Goal: Task Accomplishment & Management: Use online tool/utility

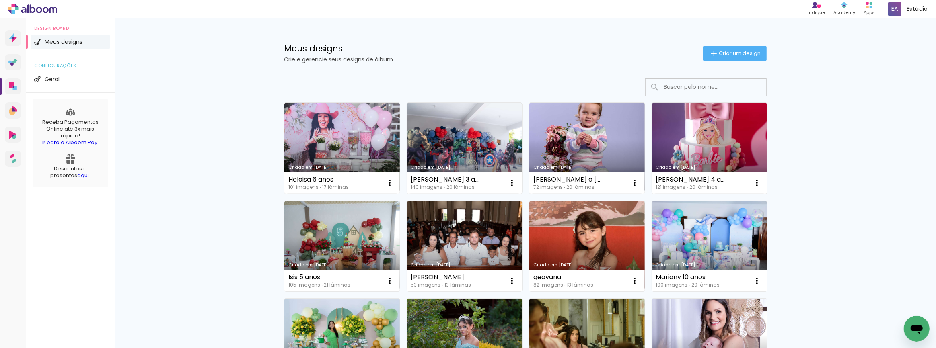
drag, startPoint x: 904, startPoint y: 50, endPoint x: 897, endPoint y: 48, distance: 7.9
click at [734, 52] on span "Criar um design" at bounding box center [740, 53] width 42 height 5
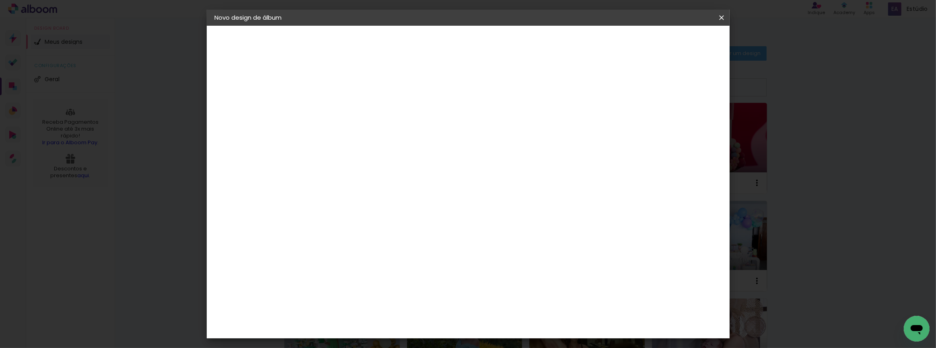
click at [346, 105] on input at bounding box center [346, 108] width 0 height 12
type input "felipe"
type paper-input "felipe"
click at [0, 0] on slot "Avançar" at bounding box center [0, 0] width 0 height 0
click at [339, 153] on input at bounding box center [366, 153] width 81 height 10
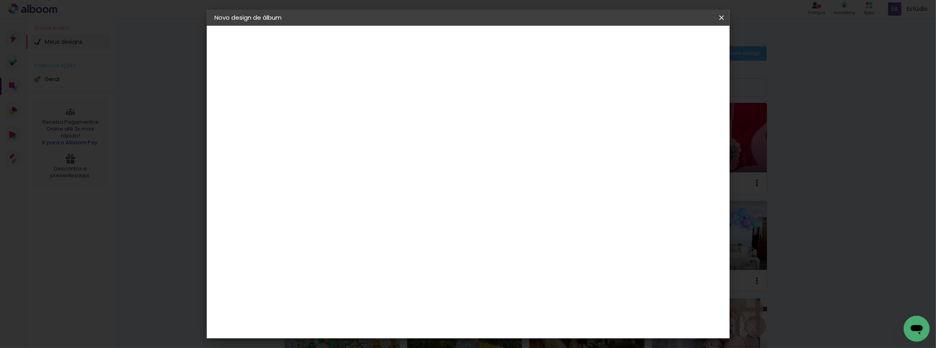
type input "inter"
type paper-input "inter"
click at [353, 177] on div "Inter Color" at bounding box center [349, 183] width 17 height 13
click at [0, 0] on slot "Avançar" at bounding box center [0, 0] width 0 height 0
click at [400, 314] on span "25 × 25" at bounding box center [381, 322] width 37 height 16
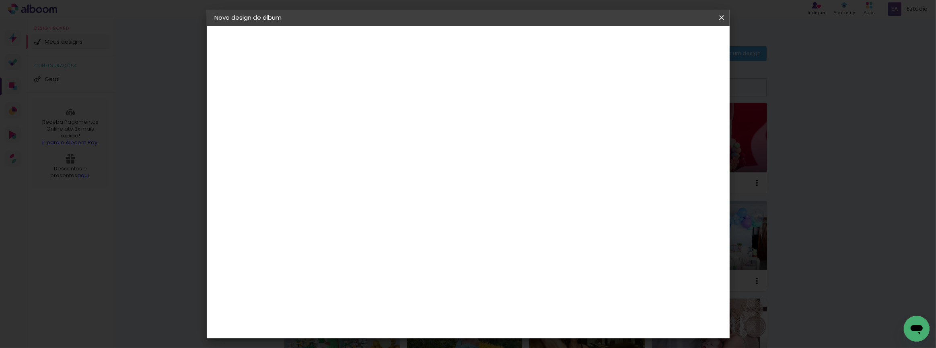
click at [0, 0] on slot "Avançar" at bounding box center [0, 0] width 0 height 0
click at [671, 40] on span "Iniciar design" at bounding box center [653, 43] width 37 height 6
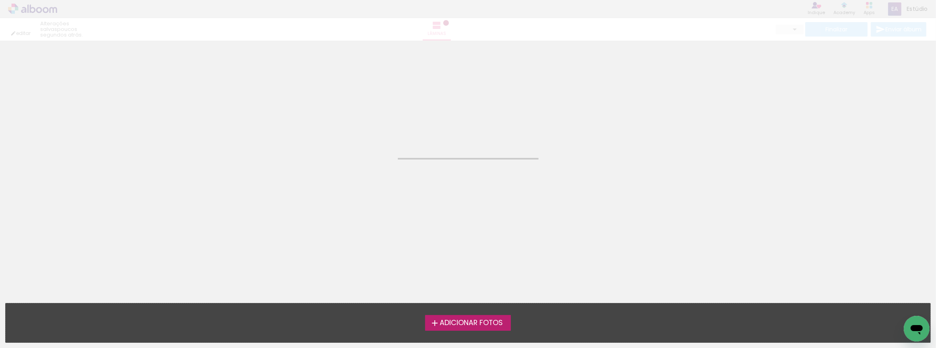
click at [478, 322] on span "Adicionar Fotos" at bounding box center [470, 323] width 63 height 7
click at [0, 0] on input "file" at bounding box center [0, 0] width 0 height 0
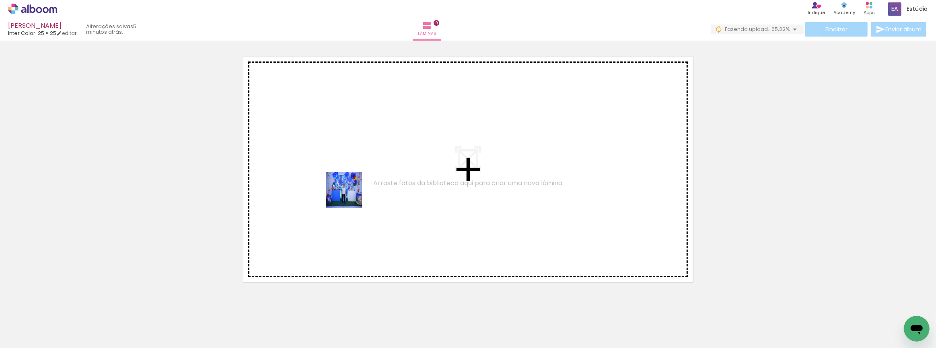
drag, startPoint x: 325, startPoint y: 229, endPoint x: 348, endPoint y: 295, distance: 69.6
click at [351, 196] on quentale-workspace at bounding box center [468, 174] width 936 height 348
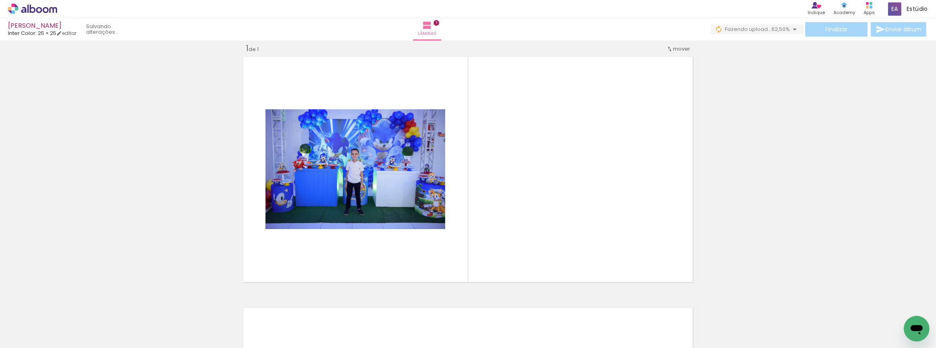
scroll to position [10, 0]
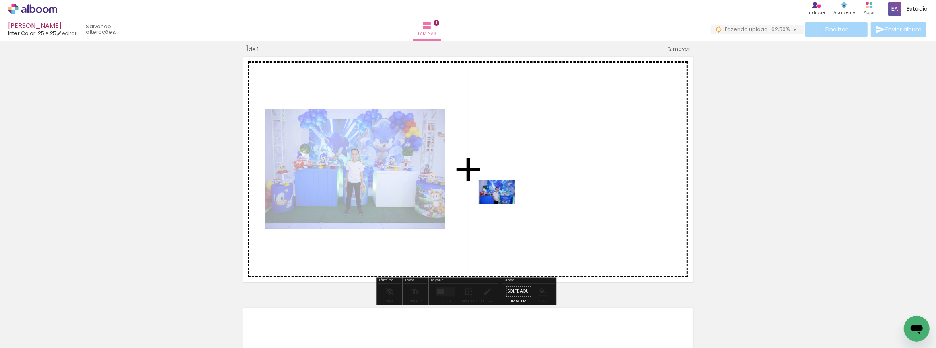
drag, startPoint x: 354, startPoint y: 306, endPoint x: 498, endPoint y: 208, distance: 174.5
click at [498, 208] on quentale-workspace at bounding box center [468, 174] width 936 height 348
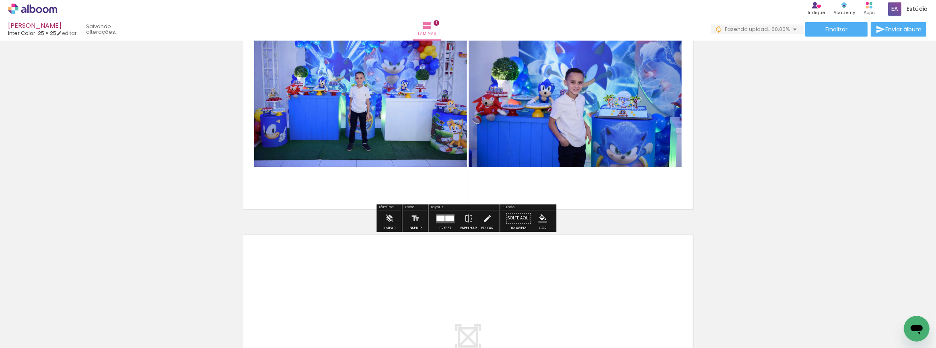
scroll to position [0, 0]
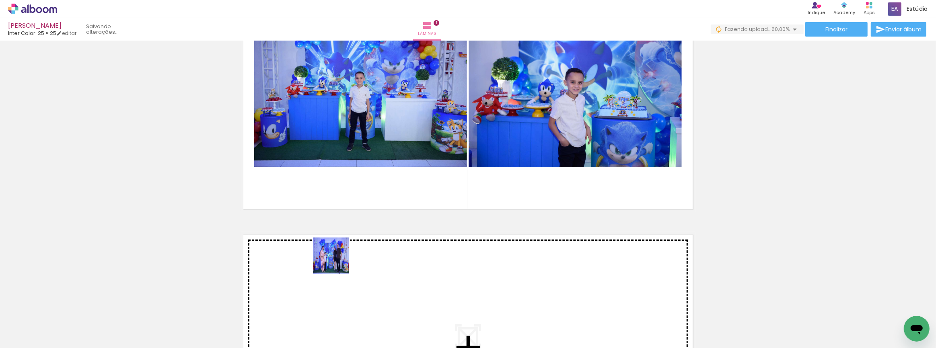
drag, startPoint x: 387, startPoint y: 325, endPoint x: 334, endPoint y: 257, distance: 86.2
click at [334, 257] on quentale-workspace at bounding box center [468, 174] width 936 height 348
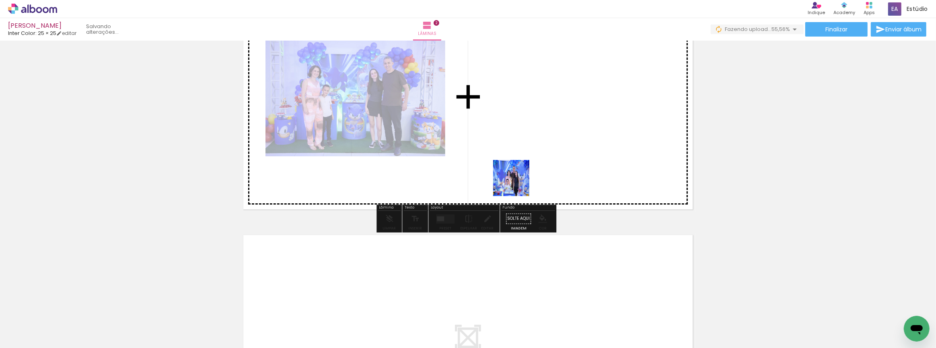
drag, startPoint x: 432, startPoint y: 323, endPoint x: 475, endPoint y: 337, distance: 45.1
click at [517, 183] on quentale-workspace at bounding box center [468, 174] width 936 height 348
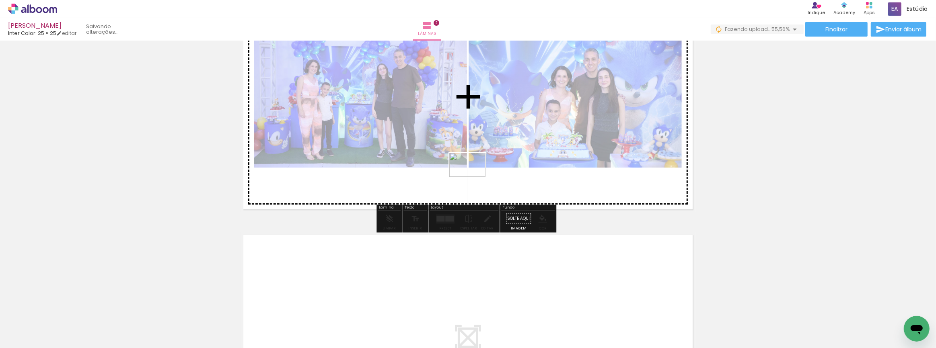
drag, startPoint x: 483, startPoint y: 318, endPoint x: 480, endPoint y: 156, distance: 162.9
click at [480, 155] on quentale-workspace at bounding box center [468, 174] width 936 height 348
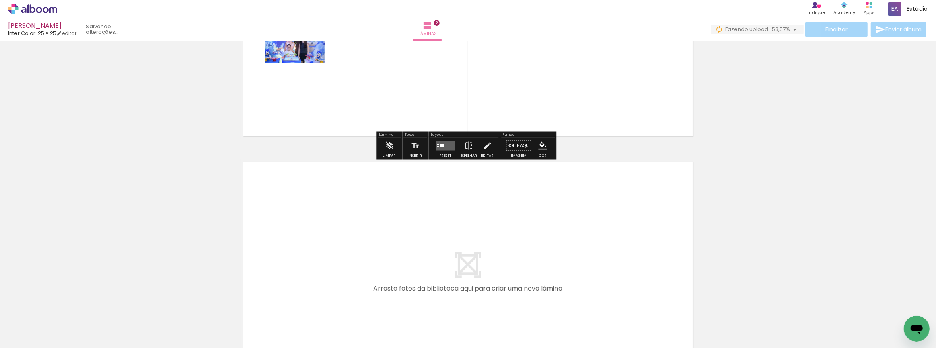
scroll to position [444, 0]
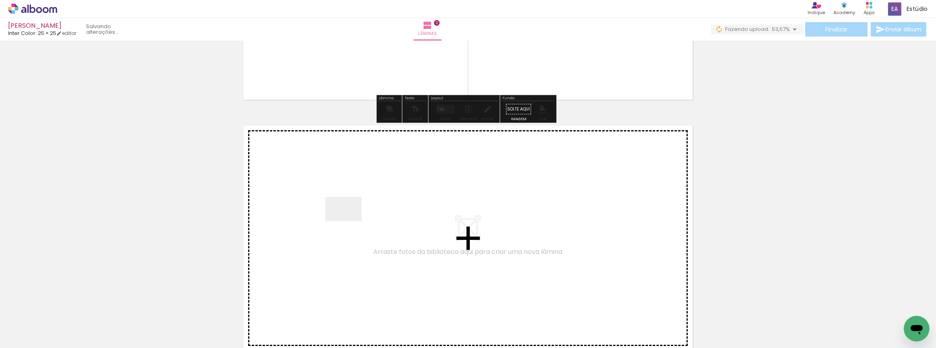
drag, startPoint x: 341, startPoint y: 226, endPoint x: 349, endPoint y: 221, distance: 9.4
click at [349, 221] on quentale-workspace at bounding box center [468, 174] width 936 height 348
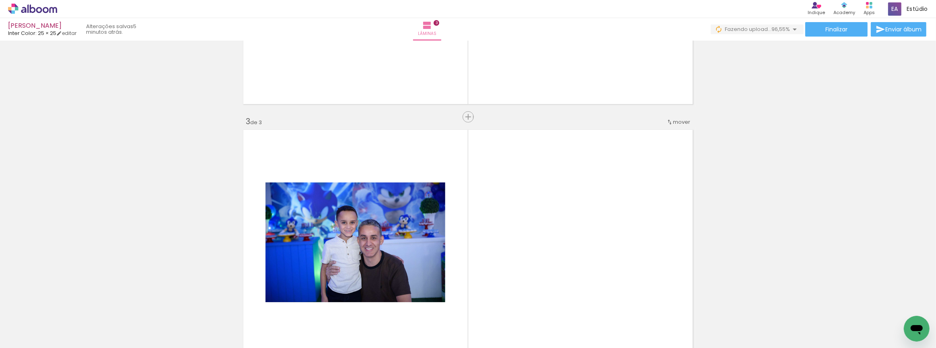
scroll to position [330, 0]
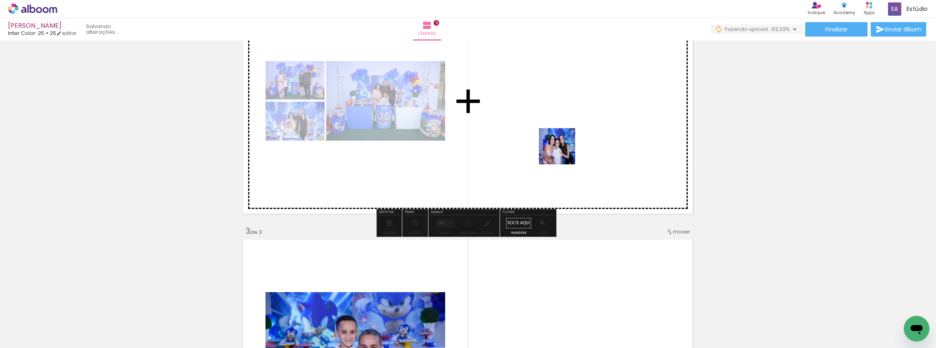
drag, startPoint x: 575, startPoint y: 320, endPoint x: 563, endPoint y: 146, distance: 175.3
click at [563, 146] on quentale-workspace at bounding box center [468, 174] width 936 height 348
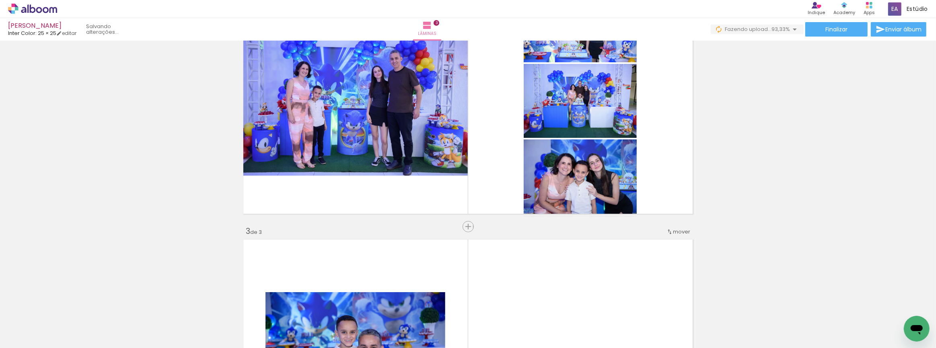
scroll to position [0, 0]
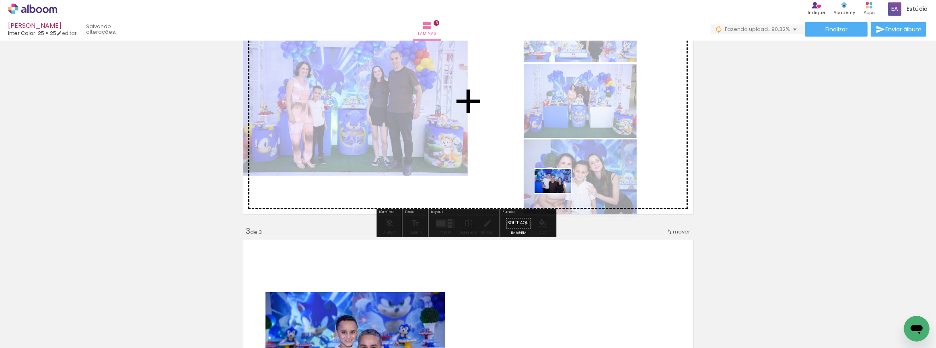
drag, startPoint x: 659, startPoint y: 322, endPoint x: 755, endPoint y: 340, distance: 96.9
click at [559, 193] on quentale-workspace at bounding box center [468, 174] width 936 height 348
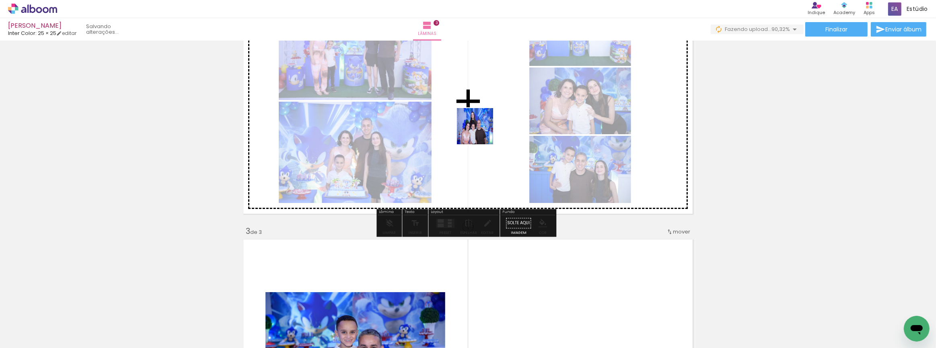
drag, startPoint x: 703, startPoint y: 322, endPoint x: 699, endPoint y: 285, distance: 37.6
click at [484, 133] on quentale-workspace at bounding box center [468, 174] width 936 height 348
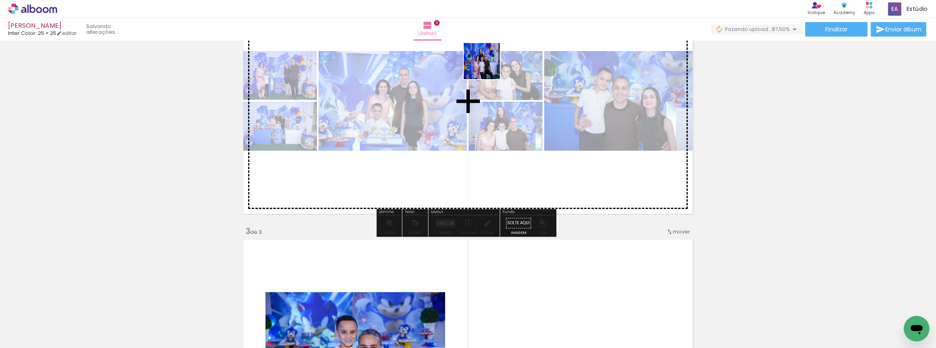
drag, startPoint x: 649, startPoint y: 232, endPoint x: 488, endPoint y: 70, distance: 228.3
click at [488, 70] on quentale-workspace at bounding box center [468, 174] width 936 height 348
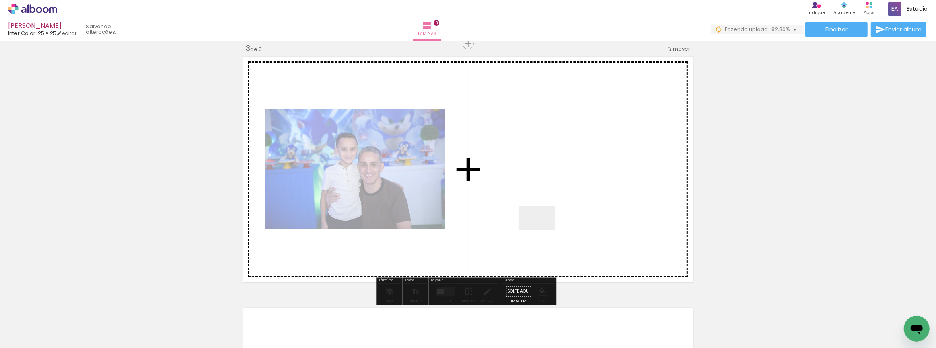
drag, startPoint x: 525, startPoint y: 325, endPoint x: 609, endPoint y: 326, distance: 84.0
click at [546, 236] on quentale-workspace at bounding box center [468, 174] width 936 height 348
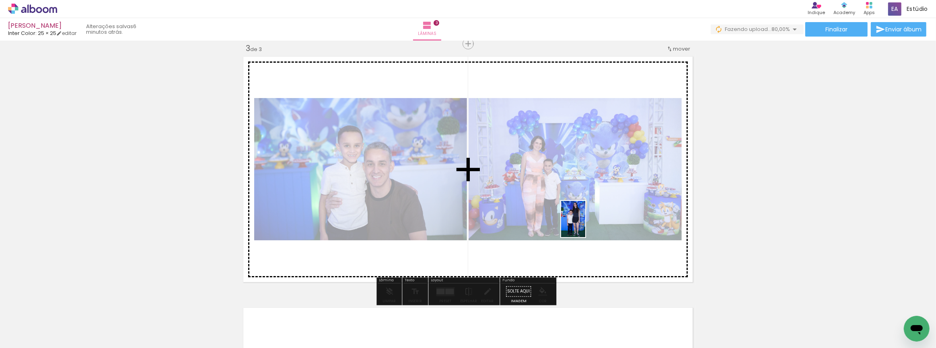
drag, startPoint x: 612, startPoint y: 324, endPoint x: 585, endPoint y: 225, distance: 102.0
click at [585, 225] on quentale-workspace at bounding box center [468, 174] width 936 height 348
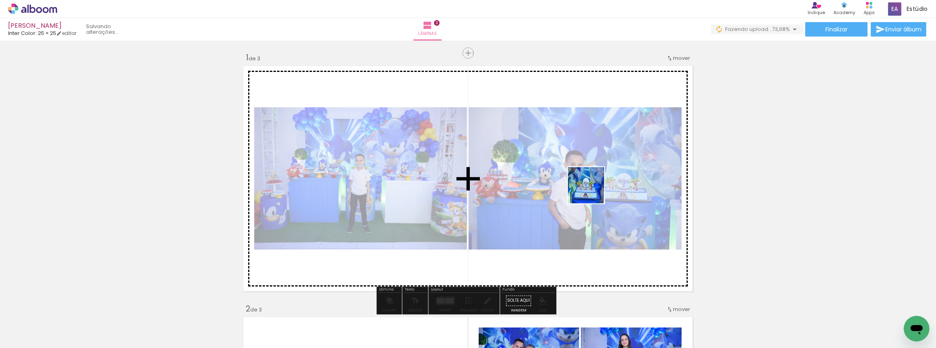
drag, startPoint x: 791, startPoint y: 325, endPoint x: 602, endPoint y: 213, distance: 219.6
click at [585, 185] on quentale-workspace at bounding box center [468, 174] width 936 height 348
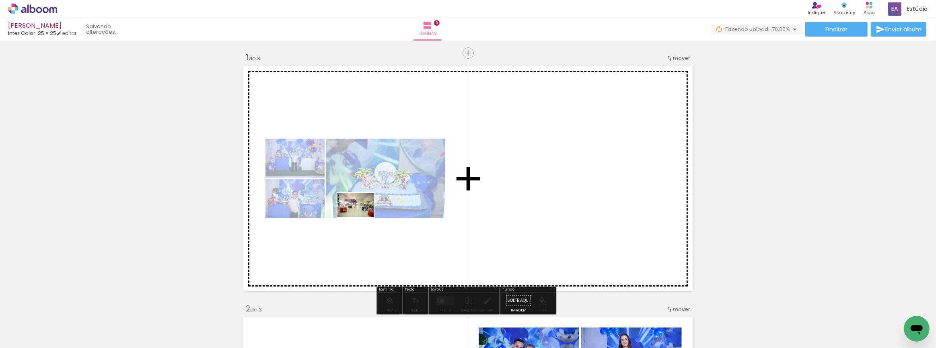
drag, startPoint x: 275, startPoint y: 322, endPoint x: 226, endPoint y: 319, distance: 49.2
click at [357, 222] on quentale-workspace at bounding box center [468, 174] width 936 height 348
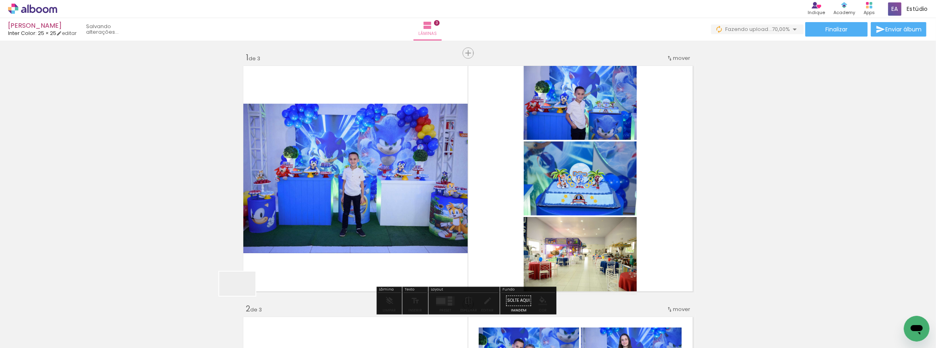
drag, startPoint x: 226, startPoint y: 319, endPoint x: 183, endPoint y: 318, distance: 42.6
click at [365, 191] on quentale-workspace at bounding box center [468, 174] width 936 height 348
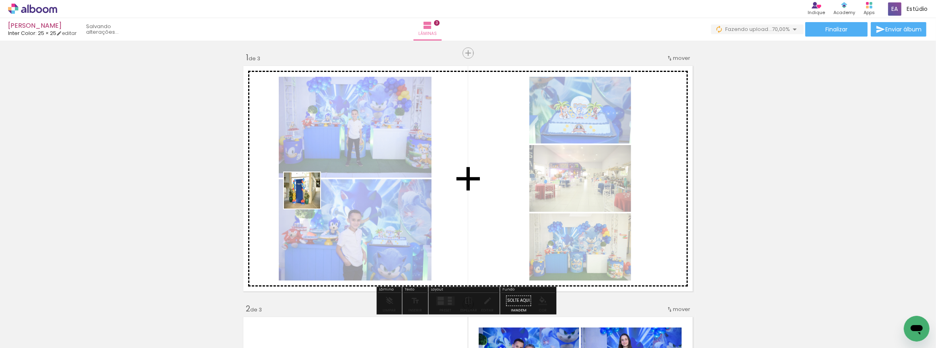
drag, startPoint x: 179, startPoint y: 329, endPoint x: 310, endPoint y: 196, distance: 186.5
click at [310, 196] on quentale-workspace at bounding box center [468, 174] width 936 height 348
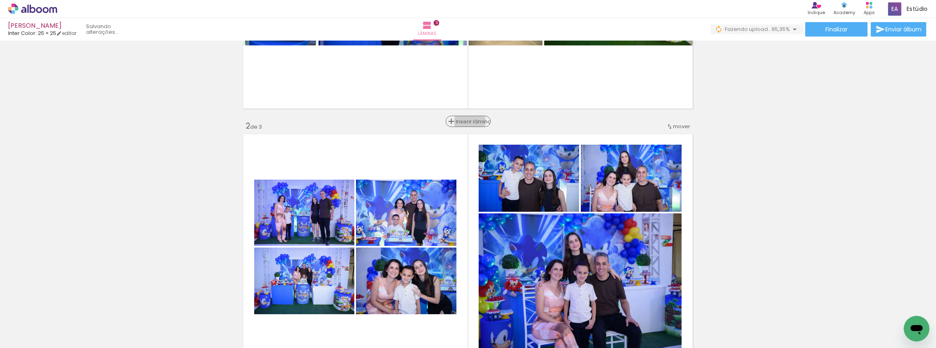
click at [467, 122] on span "Inserir lâmina" at bounding box center [471, 121] width 31 height 5
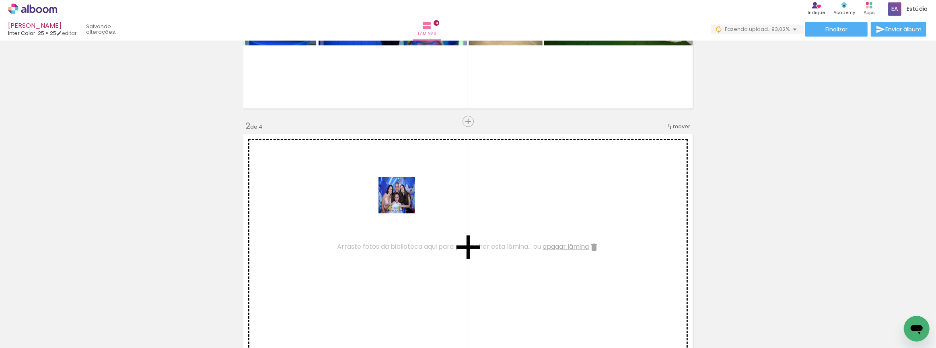
drag, startPoint x: 172, startPoint y: 303, endPoint x: 402, endPoint y: 201, distance: 251.9
click at [402, 201] on quentale-workspace at bounding box center [468, 174] width 936 height 348
